Goal: Information Seeking & Learning: Learn about a topic

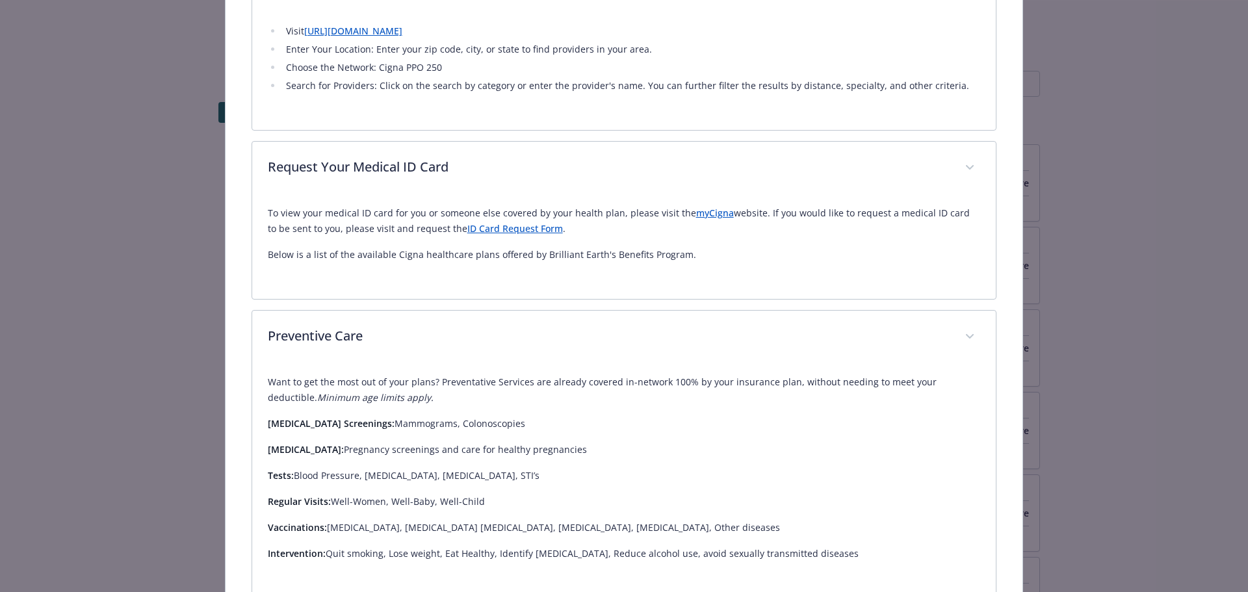
scroll to position [699, 0]
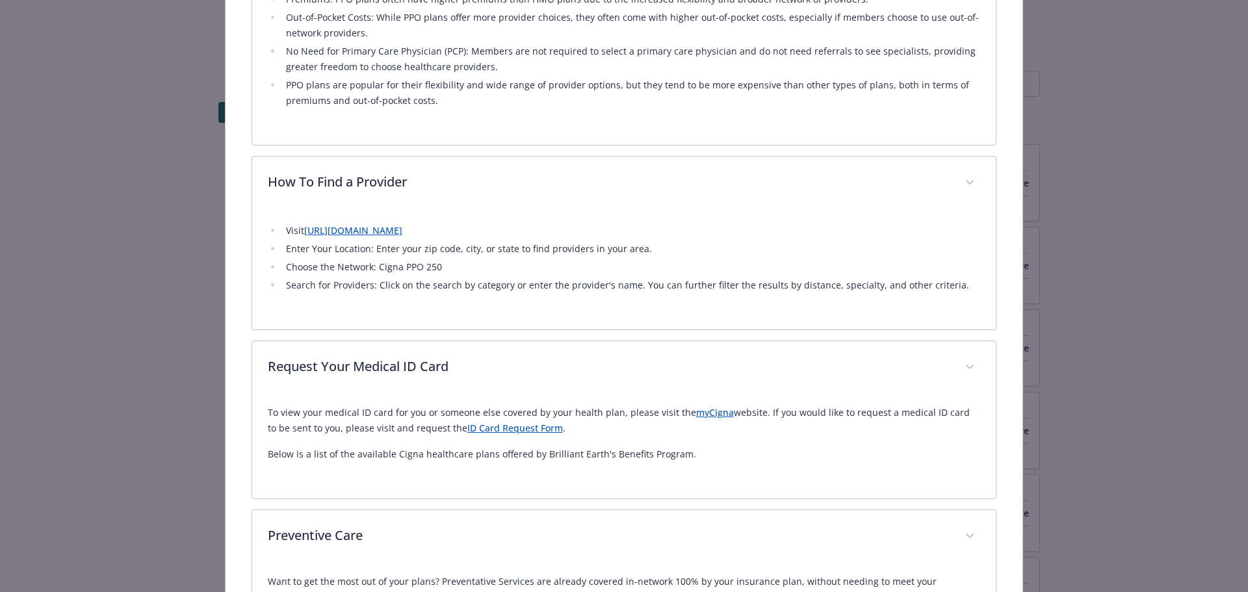
click at [109, 267] on div "Medical - Cigna PPO 250 - Medical PPO Cigna PPO 250 Website www.mycigna.com Pho…" at bounding box center [624, 296] width 1248 height 592
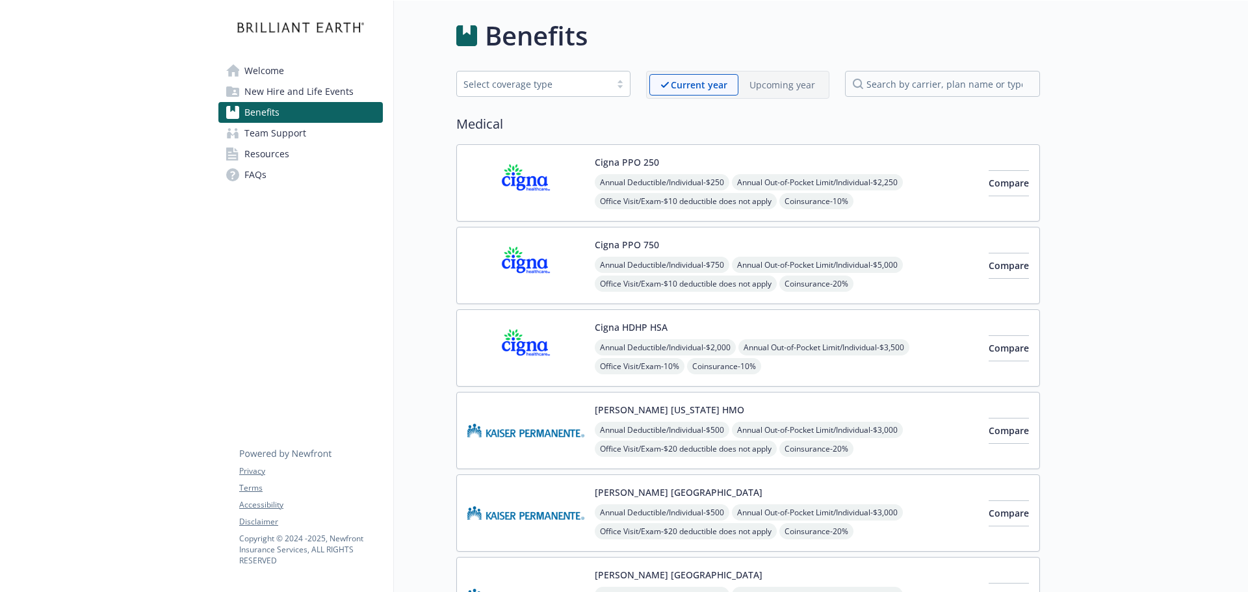
click at [304, 67] on link "Welcome" at bounding box center [300, 70] width 164 height 21
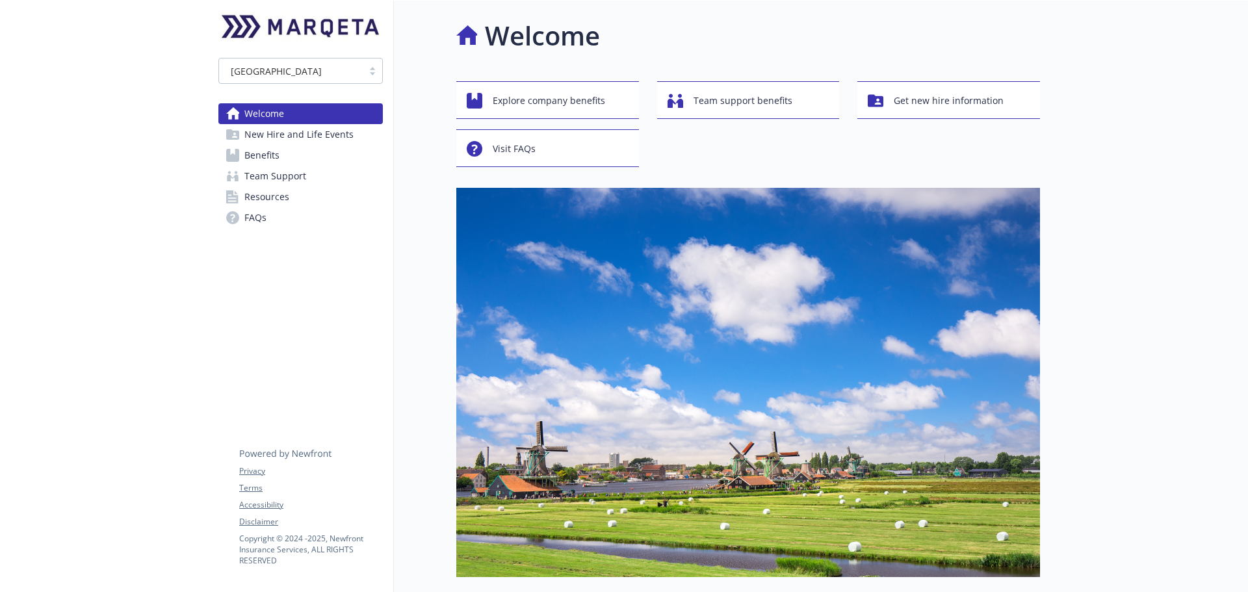
click at [241, 196] on link "Resources" at bounding box center [300, 197] width 164 height 21
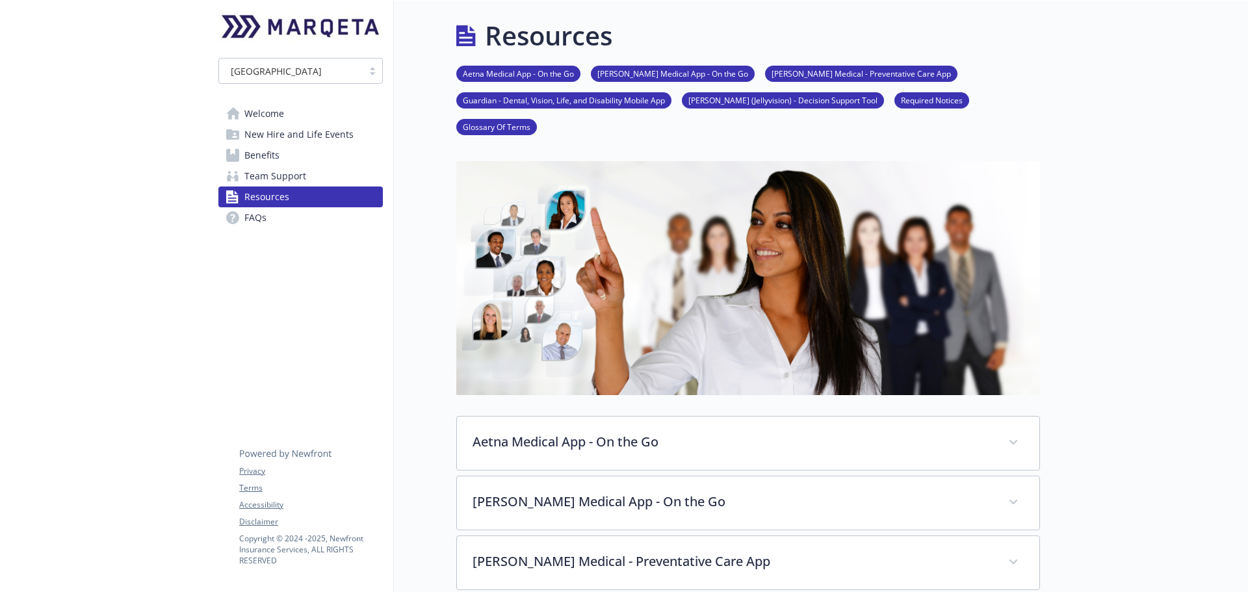
click at [246, 152] on span "Benefits" at bounding box center [261, 155] width 35 height 21
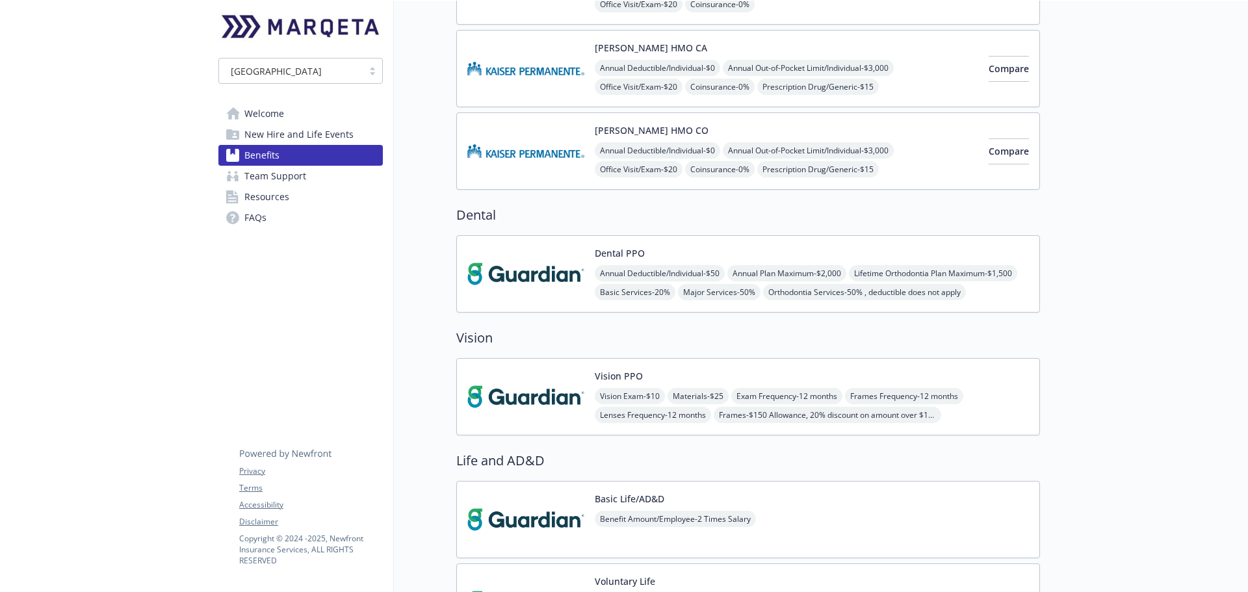
scroll to position [520, 0]
